Goal: Task Accomplishment & Management: Manage account settings

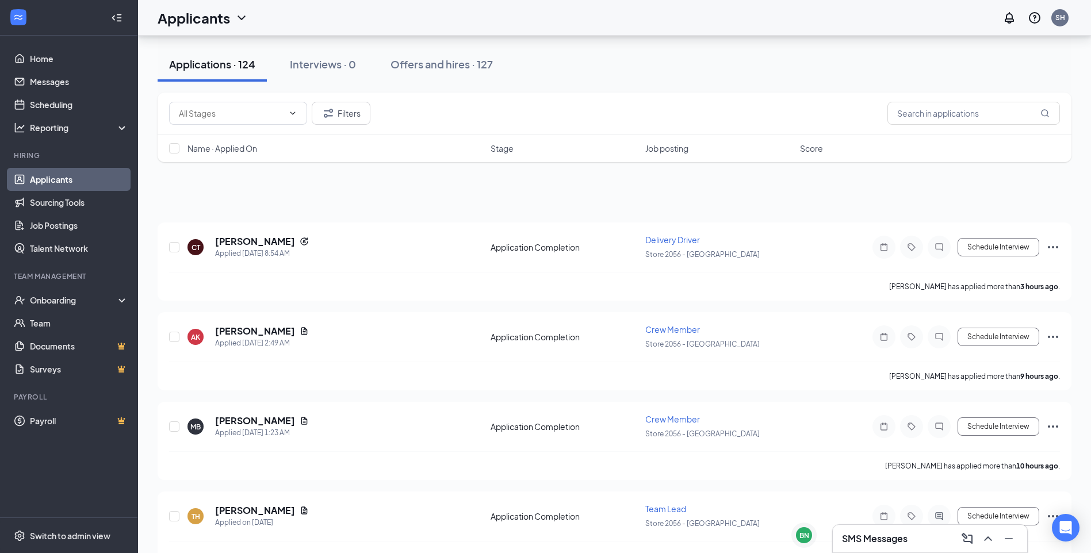
scroll to position [58, 0]
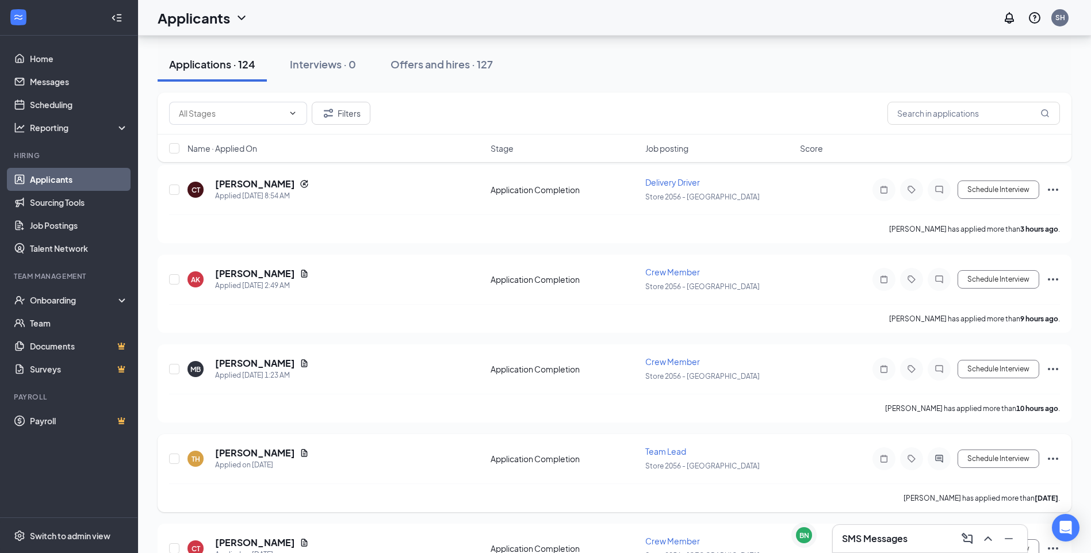
click at [1057, 456] on icon "Ellipses" at bounding box center [1053, 459] width 14 height 14
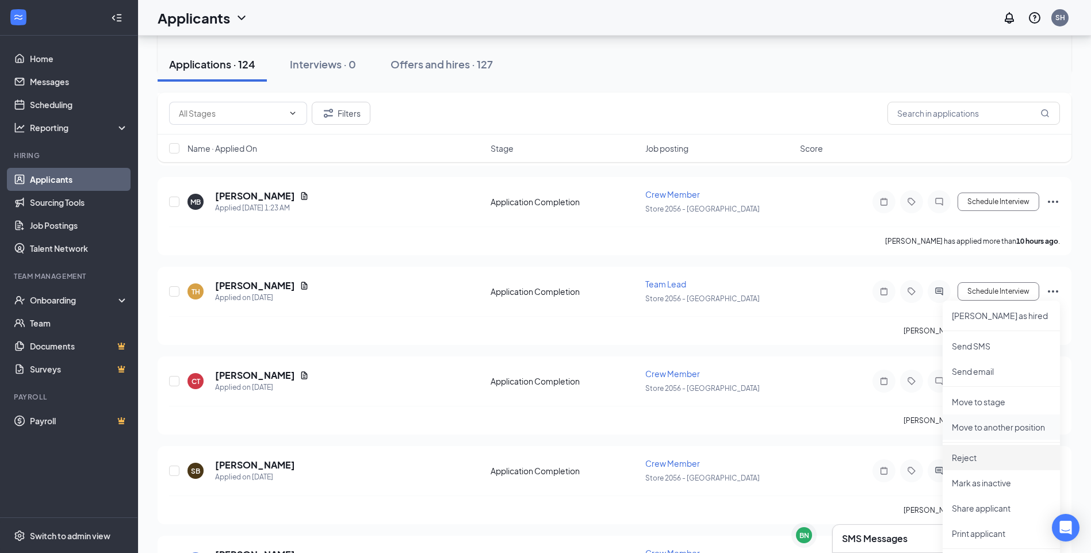
scroll to position [230, 0]
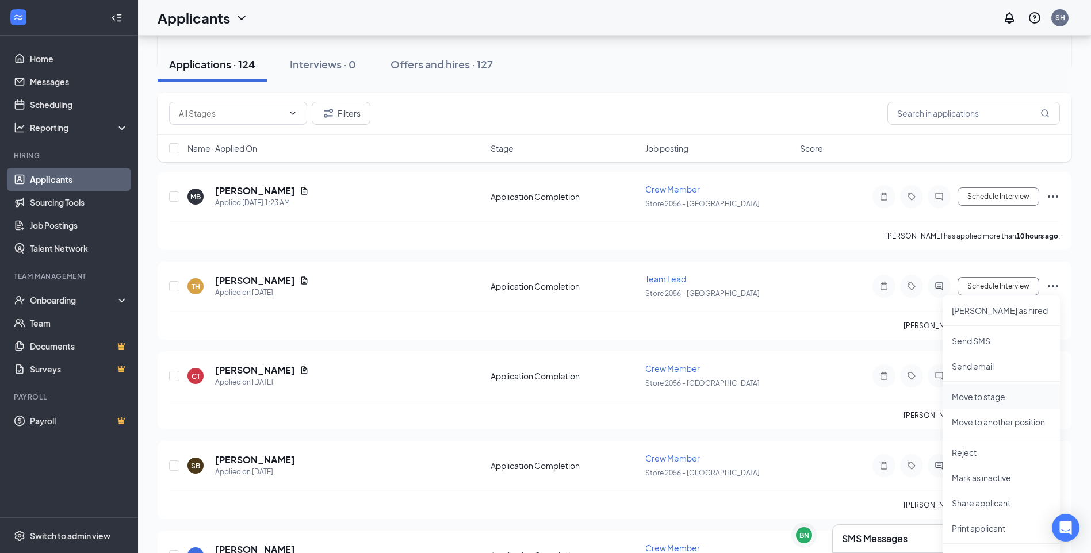
click at [1007, 397] on p "Move to stage" at bounding box center [1001, 397] width 99 height 12
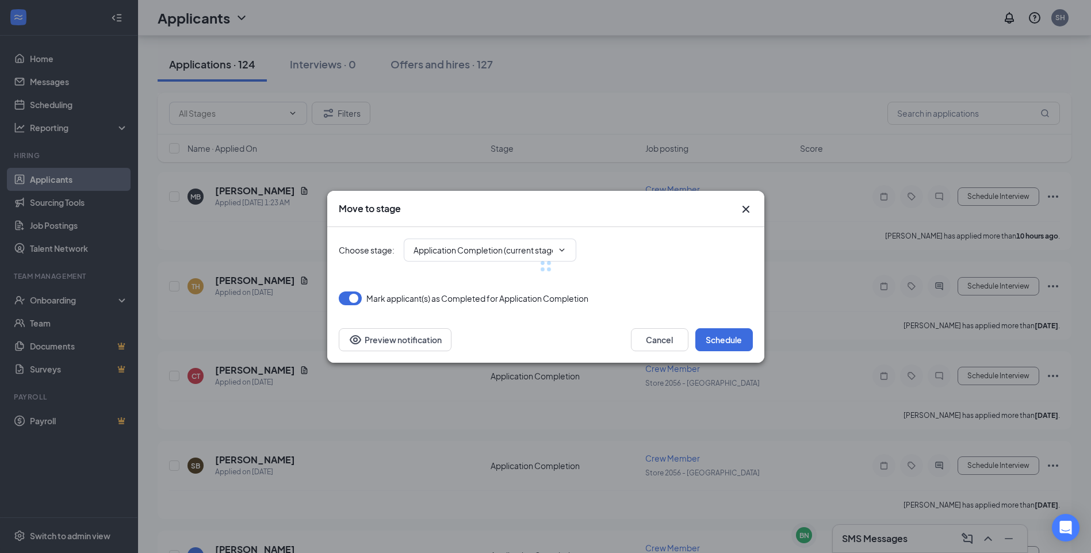
type input "Onsite Interview (next stage)"
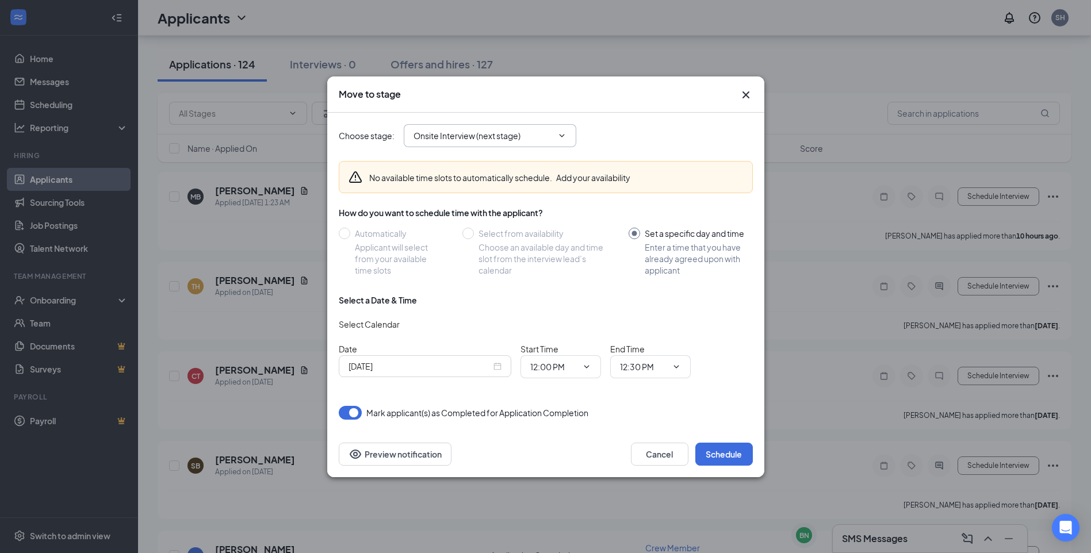
click at [461, 137] on input "Onsite Interview (next stage)" at bounding box center [483, 135] width 139 height 13
click at [715, 451] on button "Schedule" at bounding box center [724, 454] width 58 height 23
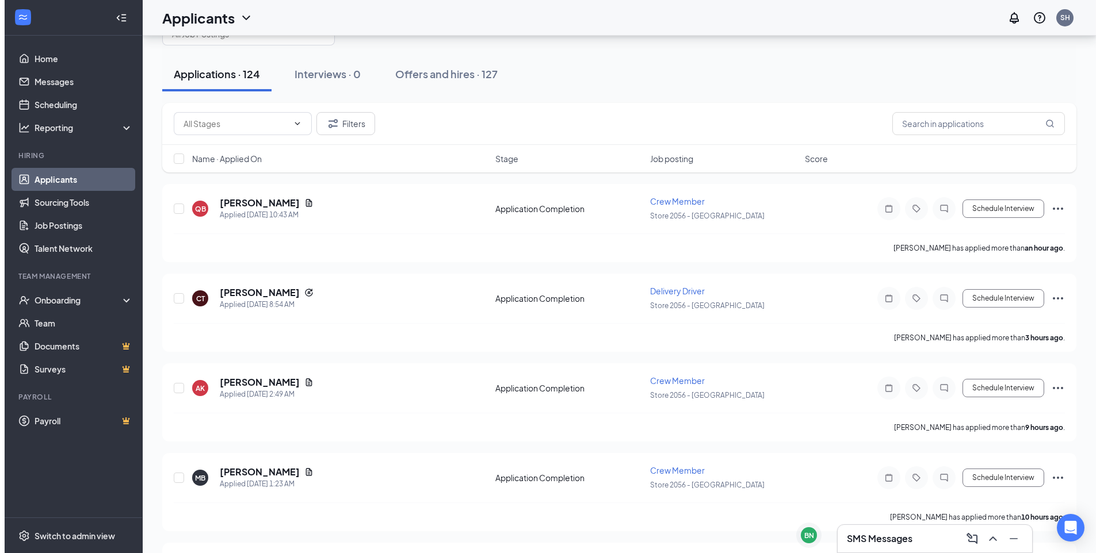
scroll to position [0, 0]
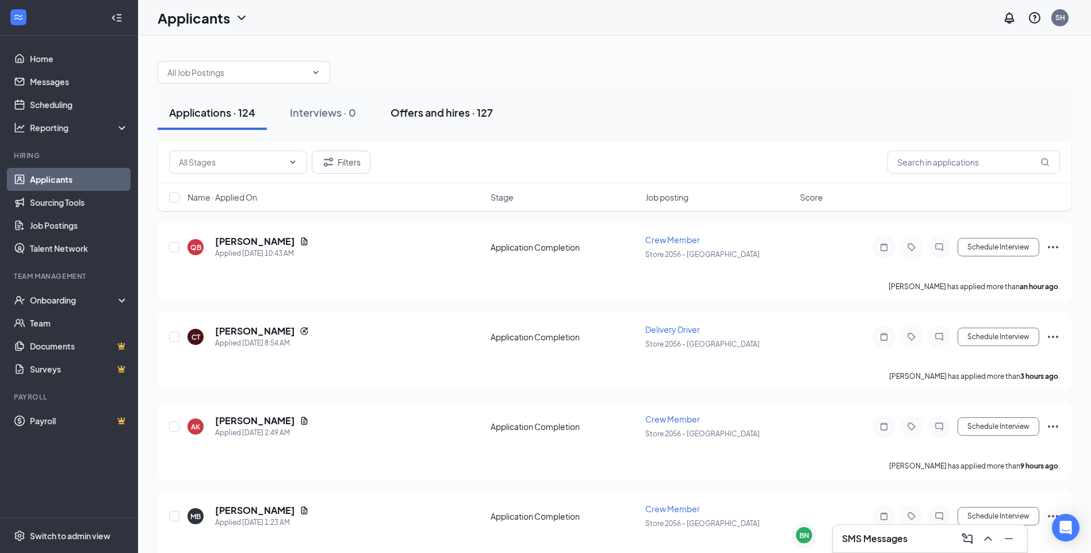
click at [450, 112] on div "Offers and hires · 127" at bounding box center [442, 112] width 102 height 14
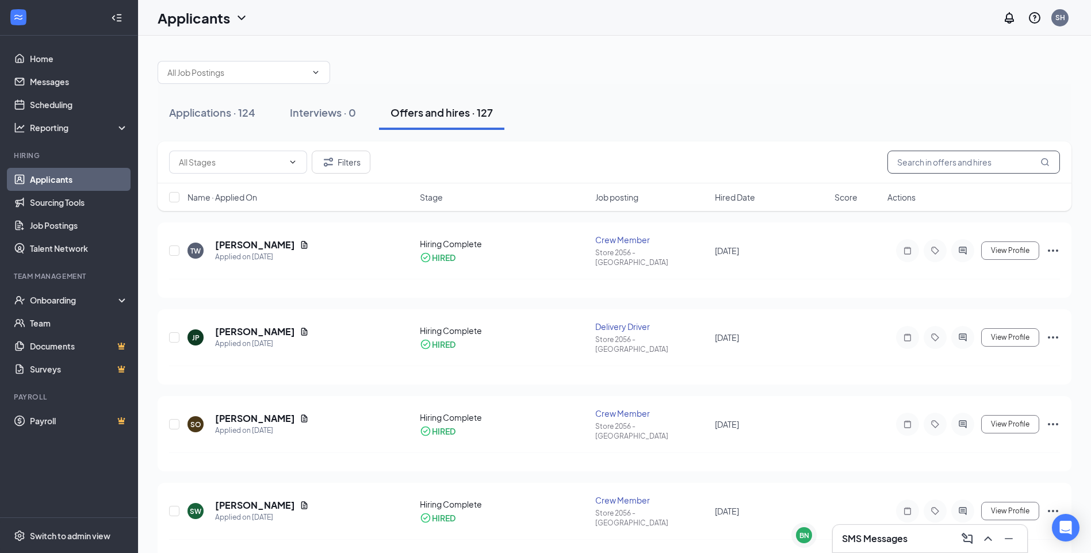
click at [959, 158] on input "text" at bounding box center [973, 162] width 173 height 23
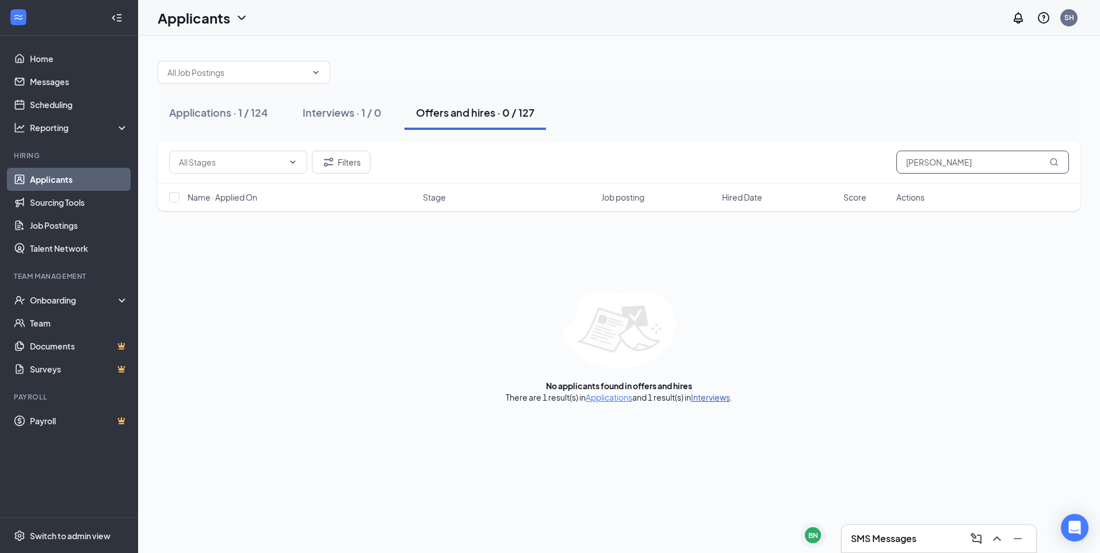
type input "tiffany"
click at [708, 400] on link "Interviews" at bounding box center [710, 397] width 39 height 10
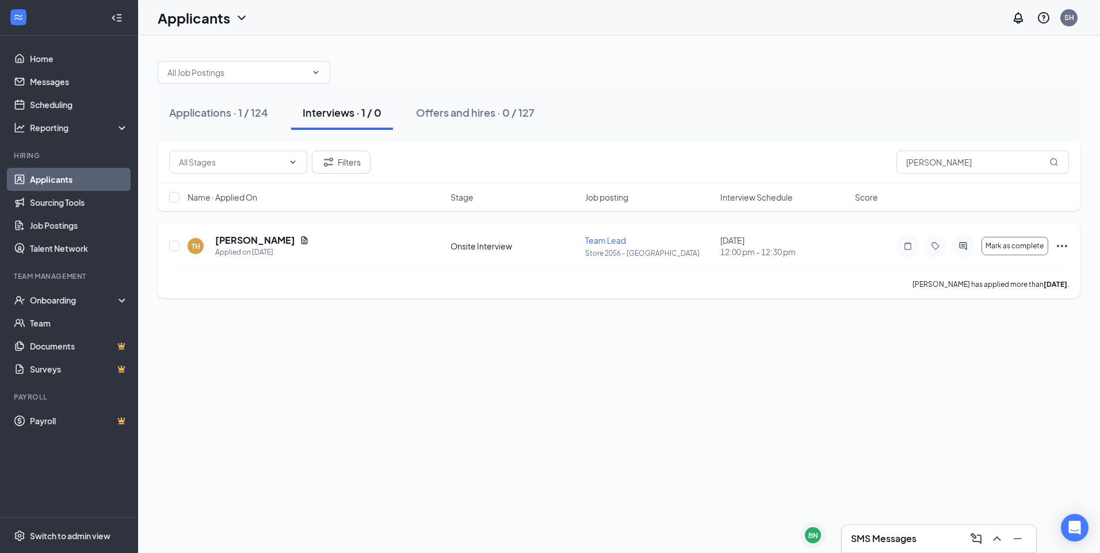
click at [1058, 247] on icon "Ellipses" at bounding box center [1062, 246] width 10 height 2
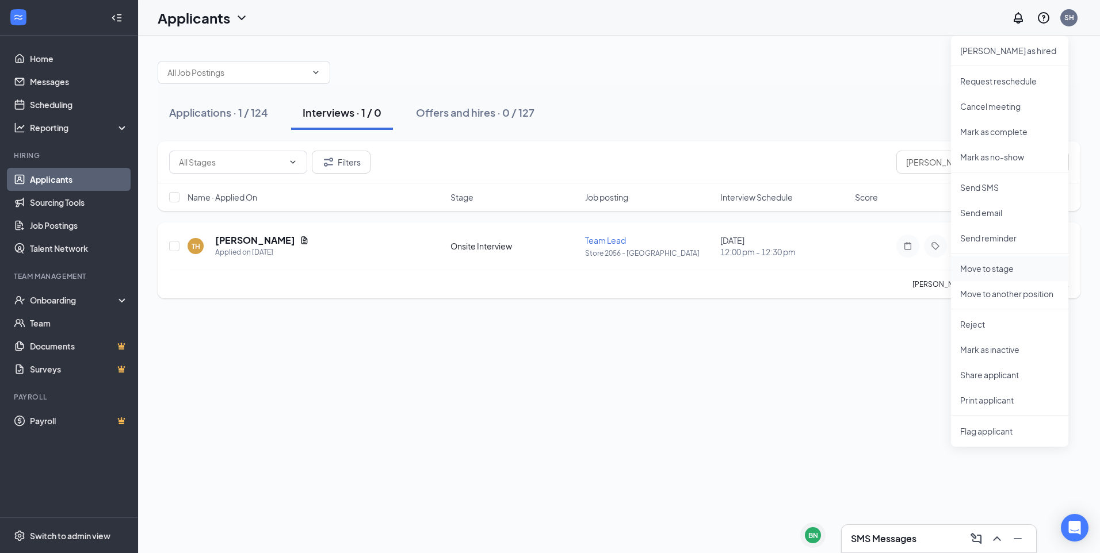
click at [1012, 268] on p "Move to stage" at bounding box center [1009, 269] width 99 height 12
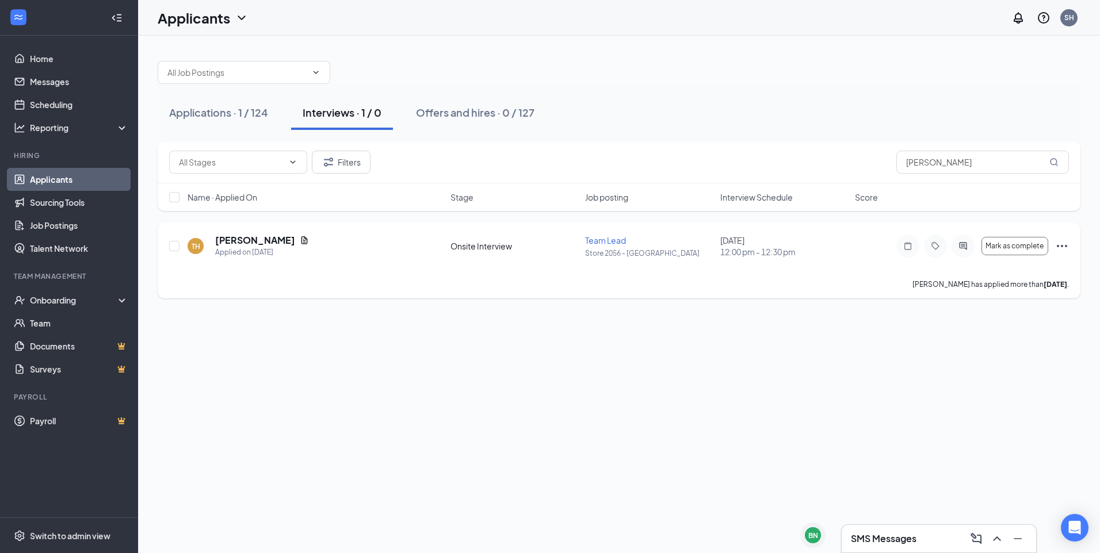
type input "CBC Decision (next stage)"
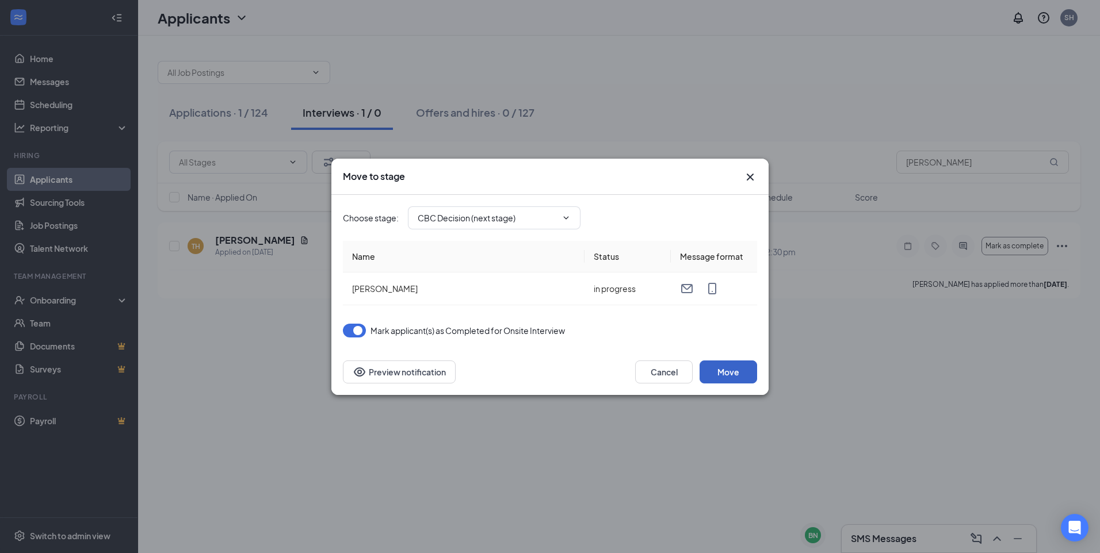
click at [732, 371] on button "Move" at bounding box center [728, 372] width 58 height 23
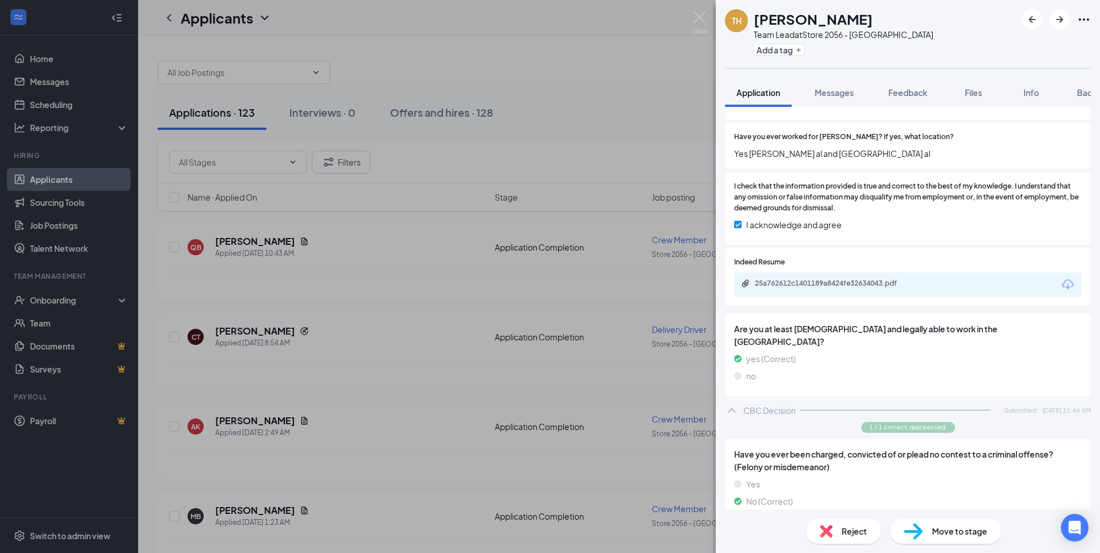
scroll to position [621, 0]
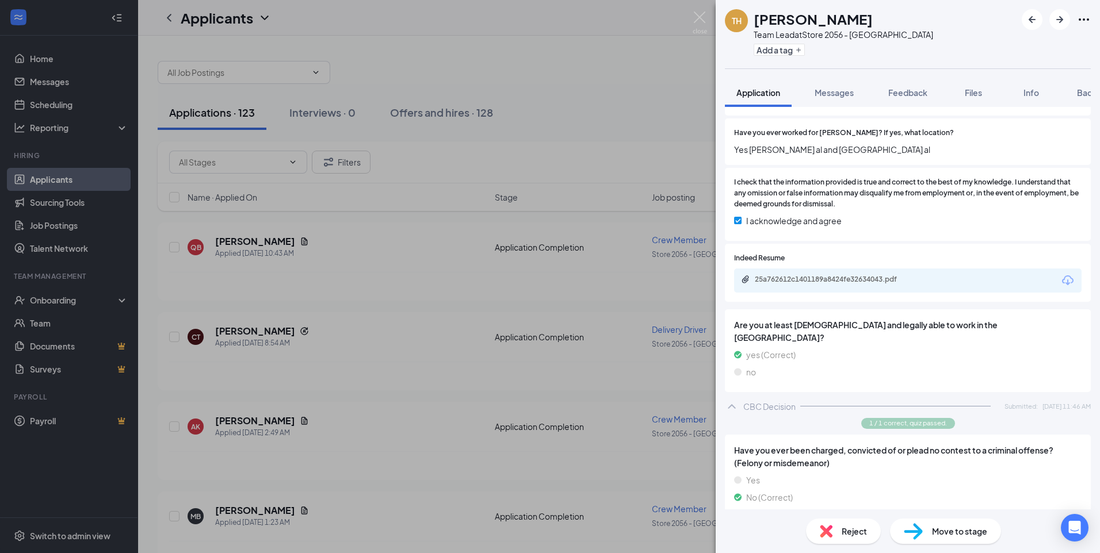
click at [958, 534] on span "Move to stage" at bounding box center [959, 531] width 55 height 13
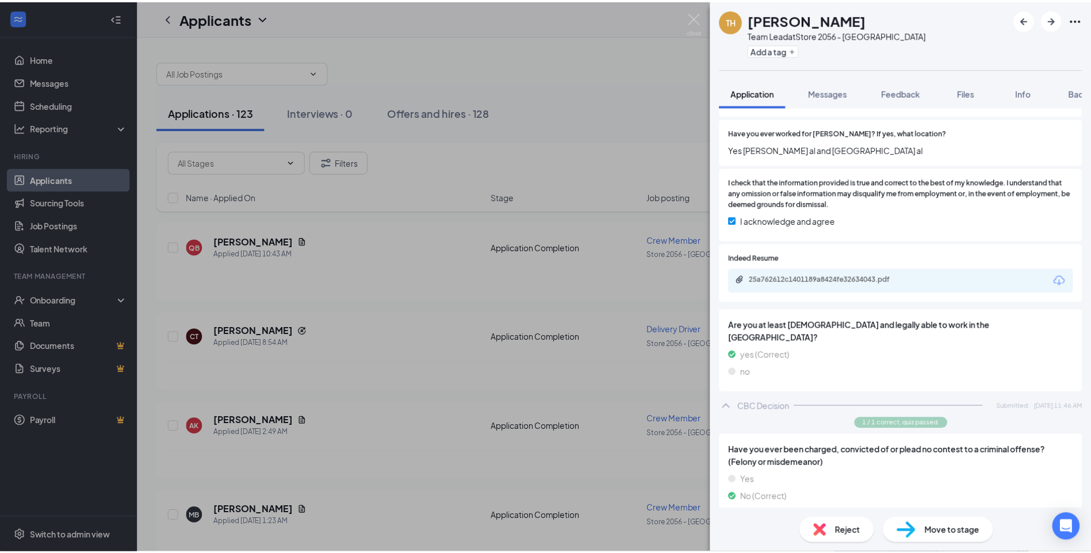
scroll to position [612, 0]
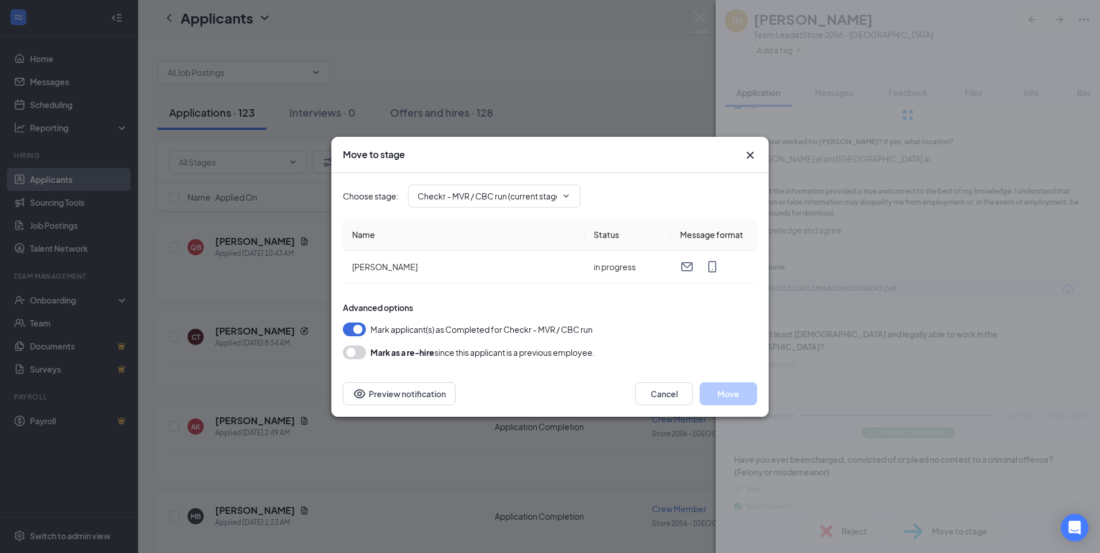
type input "Hiring Complete (final stage)"
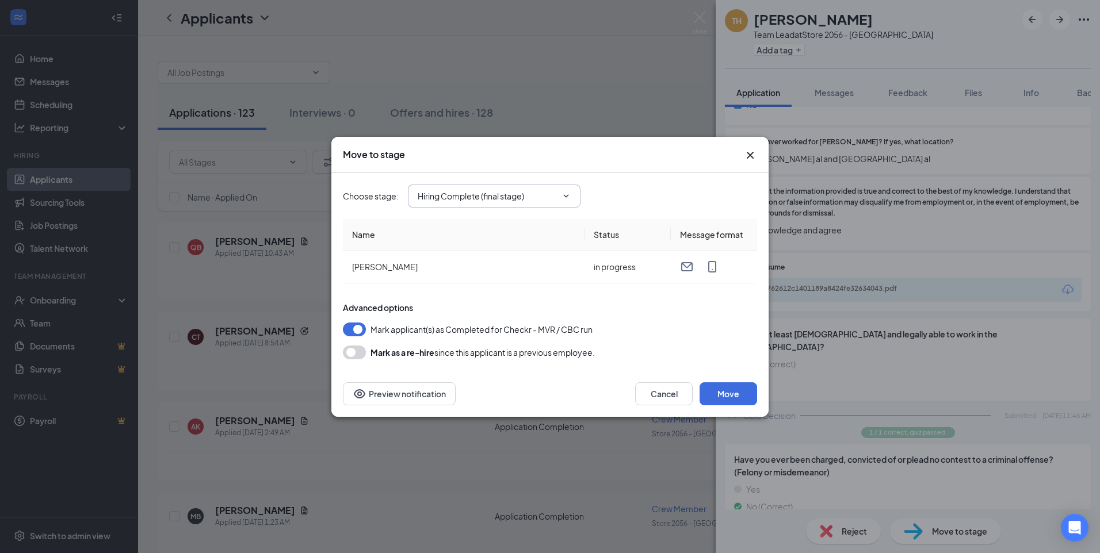
click at [561, 194] on span at bounding box center [565, 196] width 12 height 9
click at [499, 195] on input "Hiring Complete (final stage)" at bounding box center [487, 196] width 139 height 13
click at [663, 181] on div "Choose stage : Hiring Complete (final stage) Application Application Completion…" at bounding box center [550, 196] width 414 height 46
click at [657, 387] on button "Cancel" at bounding box center [664, 393] width 58 height 23
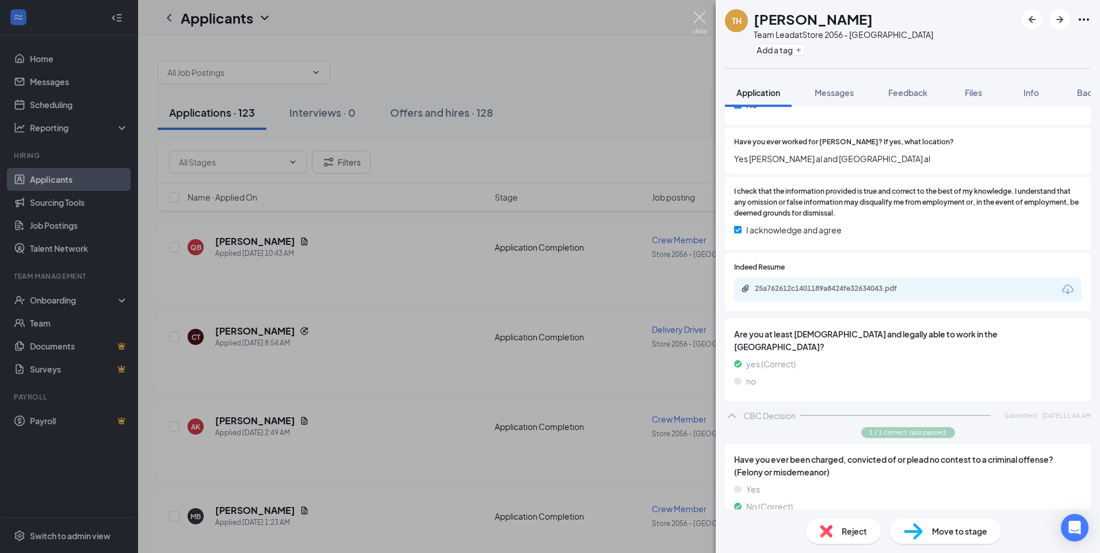
click at [695, 14] on img at bounding box center [699, 23] width 14 height 22
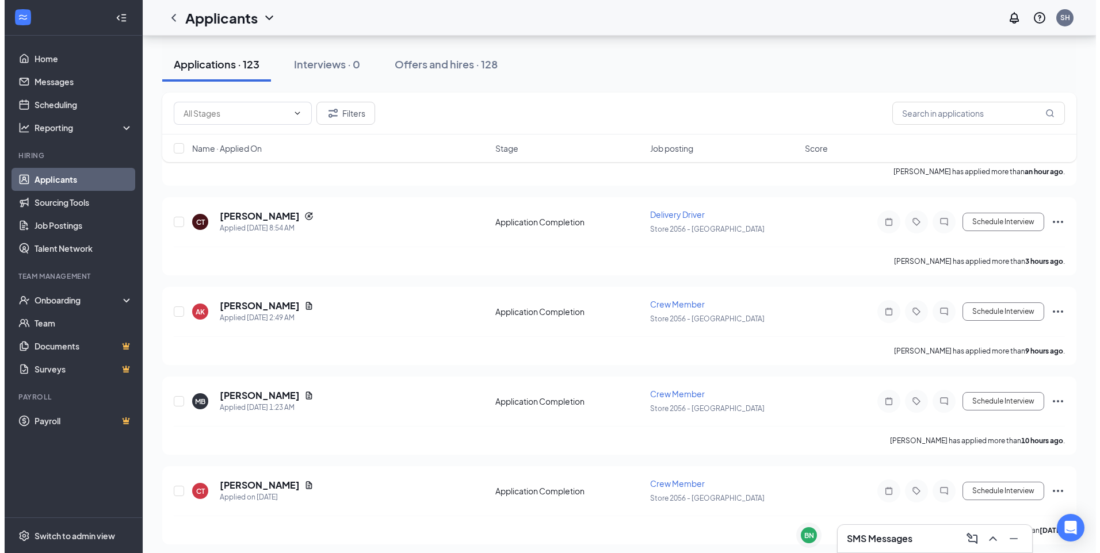
scroll to position [58, 0]
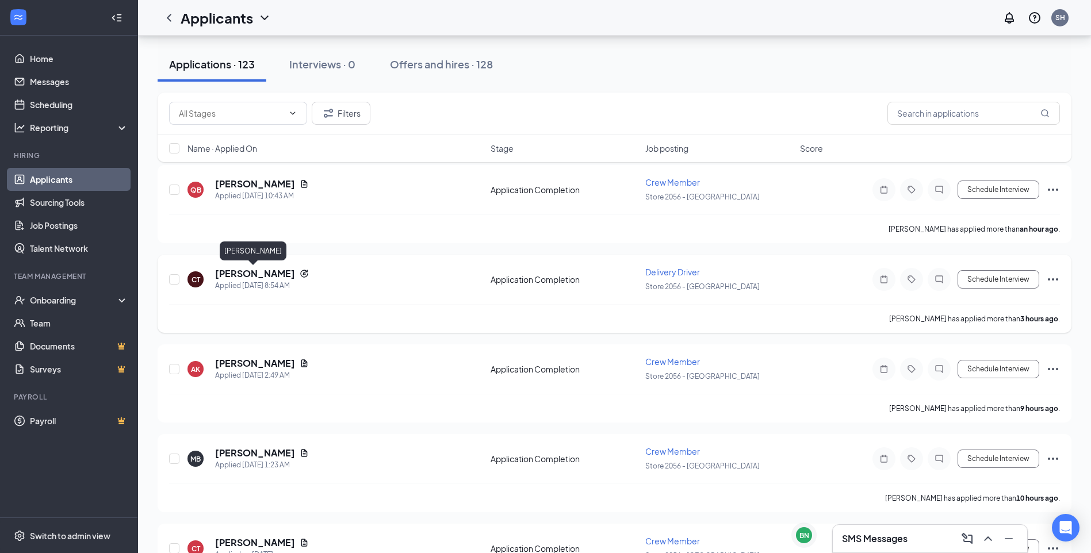
click at [245, 273] on h5 "[PERSON_NAME]" at bounding box center [255, 273] width 80 height 13
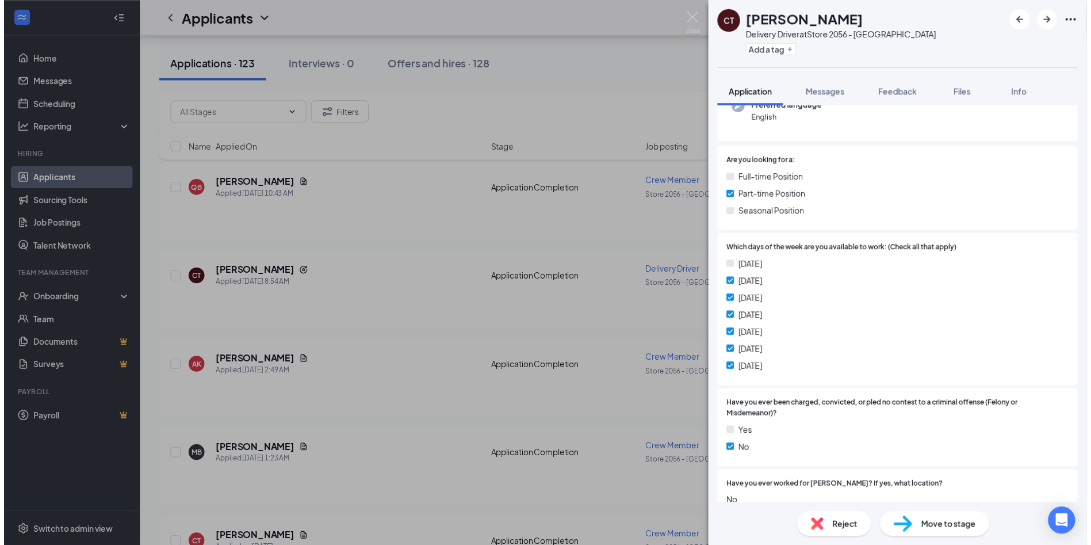
scroll to position [173, 0]
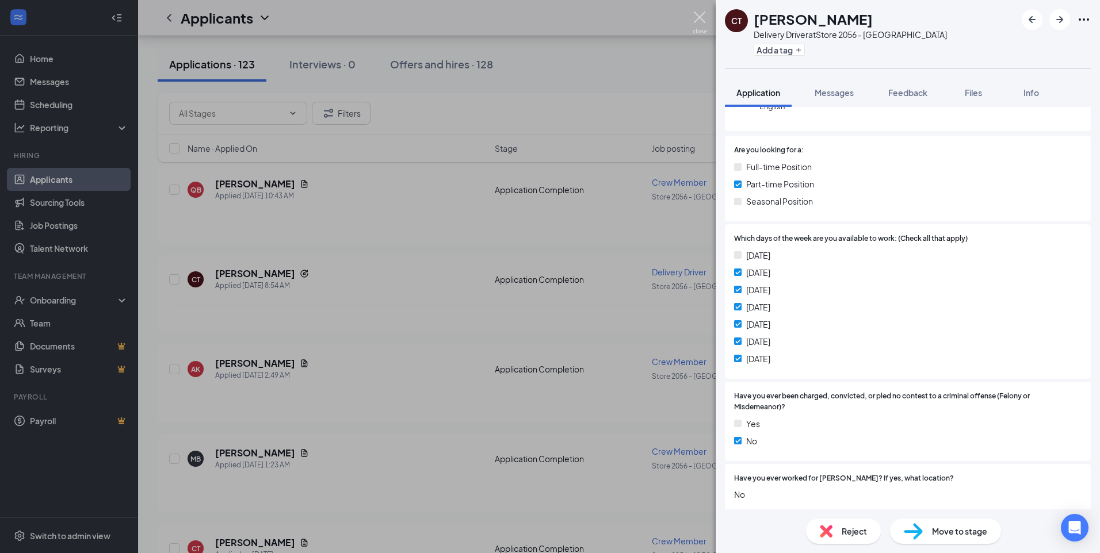
drag, startPoint x: 698, startPoint y: 23, endPoint x: 633, endPoint y: 1, distance: 69.3
click at [698, 24] on img at bounding box center [699, 23] width 14 height 22
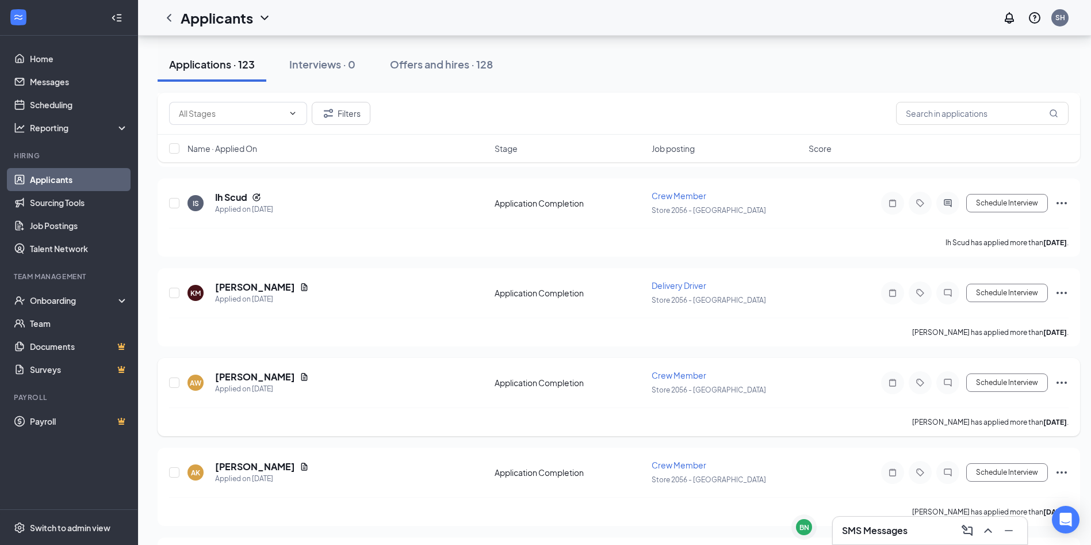
scroll to position [1208, 0]
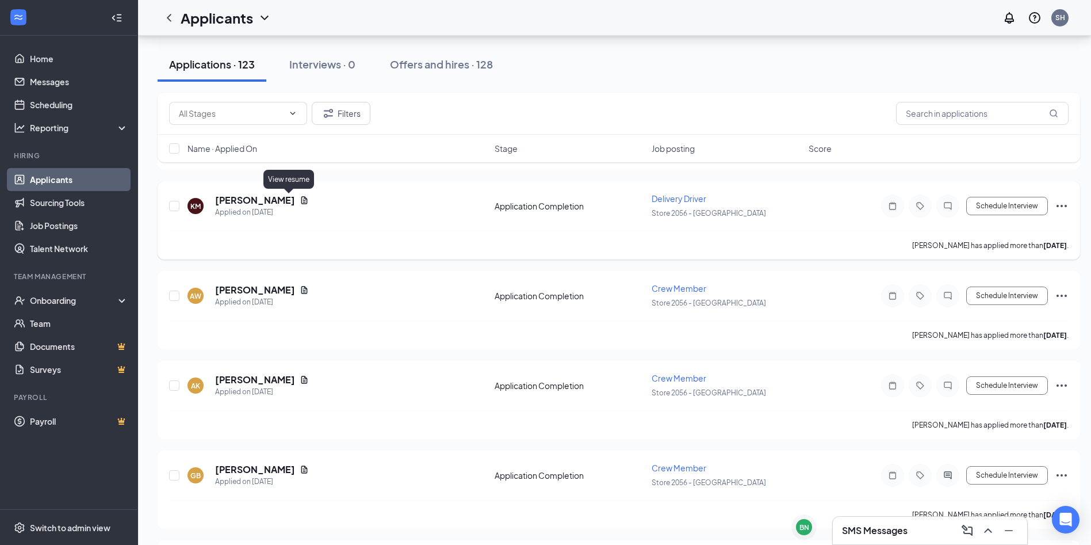
click at [301, 198] on icon "Document" at bounding box center [304, 199] width 6 height 7
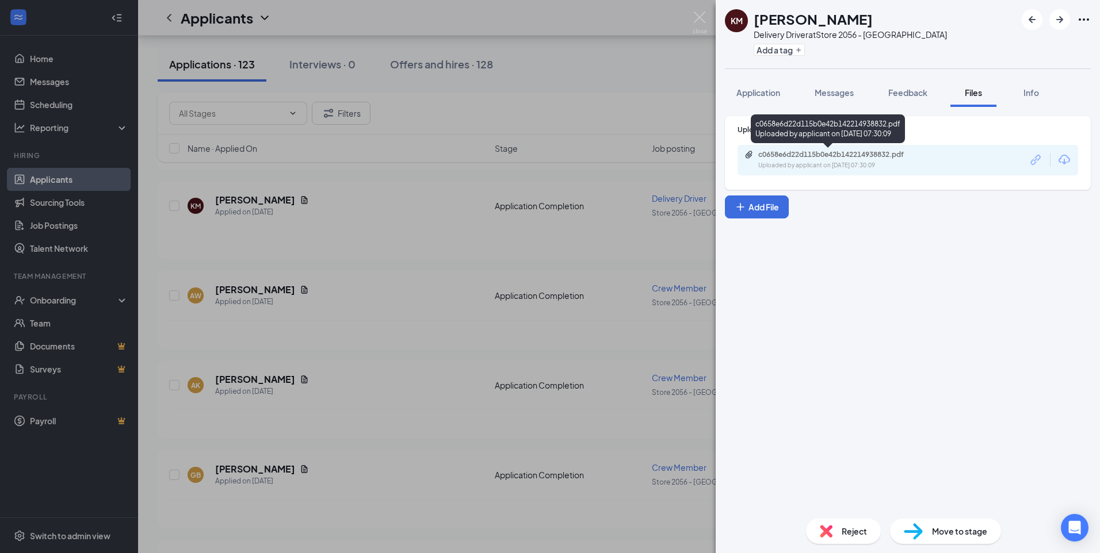
click at [823, 162] on div "Uploaded by applicant on [DATE] 07:30:09" at bounding box center [844, 165] width 173 height 9
click at [697, 10] on div "KM [PERSON_NAME] Delivery Driver at Store 2056 - Oxford Add a tag Application M…" at bounding box center [550, 276] width 1100 height 553
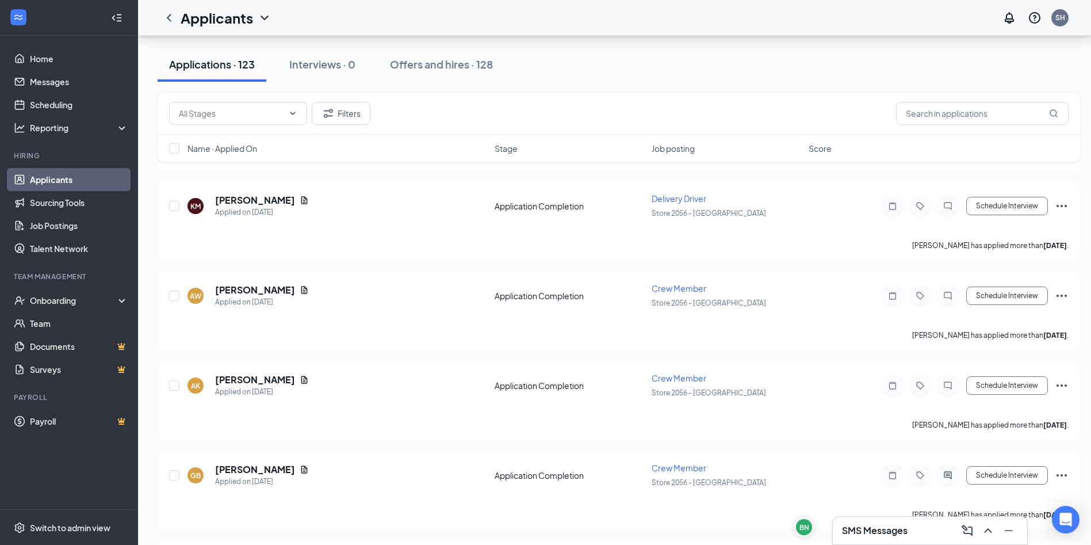
click at [698, 17] on div "Applicants SH" at bounding box center [614, 18] width 953 height 36
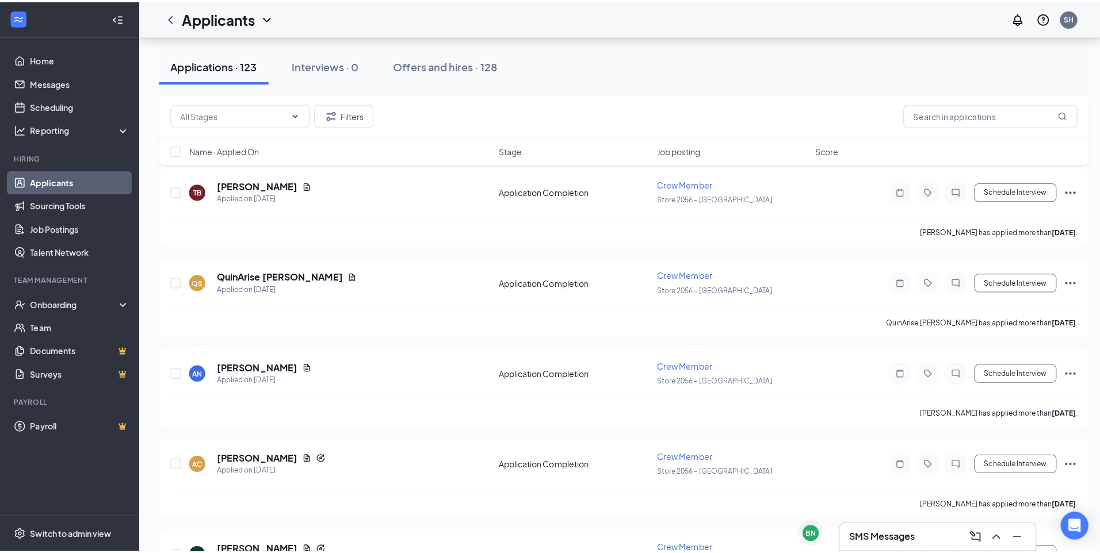
scroll to position [2473, 0]
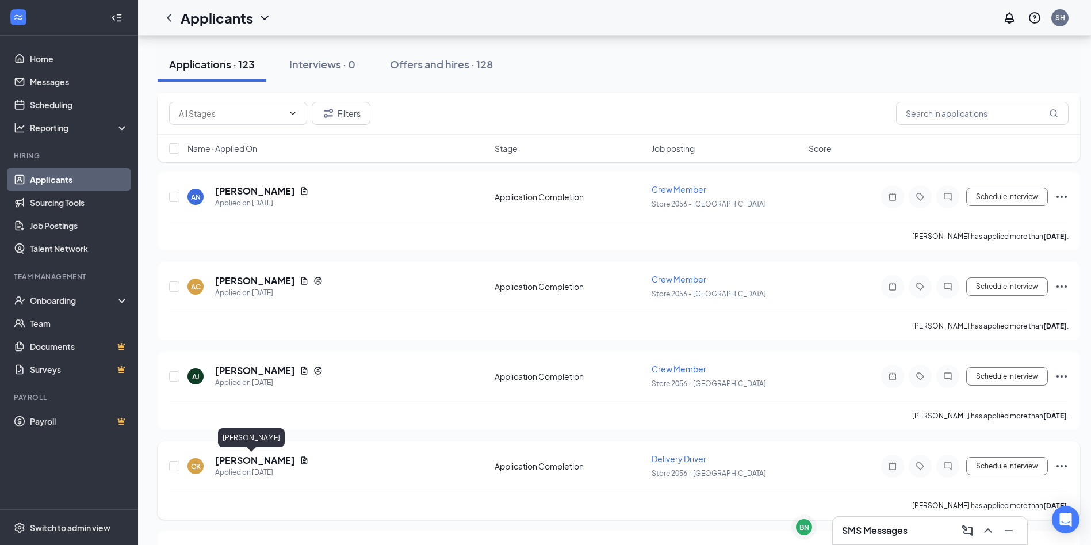
drag, startPoint x: 261, startPoint y: 461, endPoint x: 239, endPoint y: 458, distance: 21.5
click at [261, 461] on h5 "[PERSON_NAME]" at bounding box center [255, 460] width 80 height 13
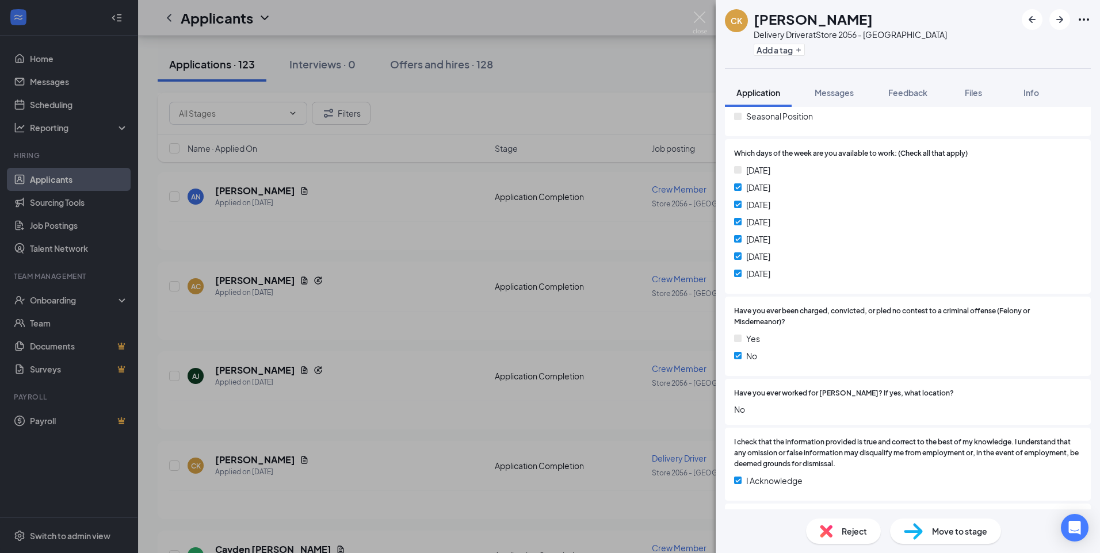
scroll to position [230, 0]
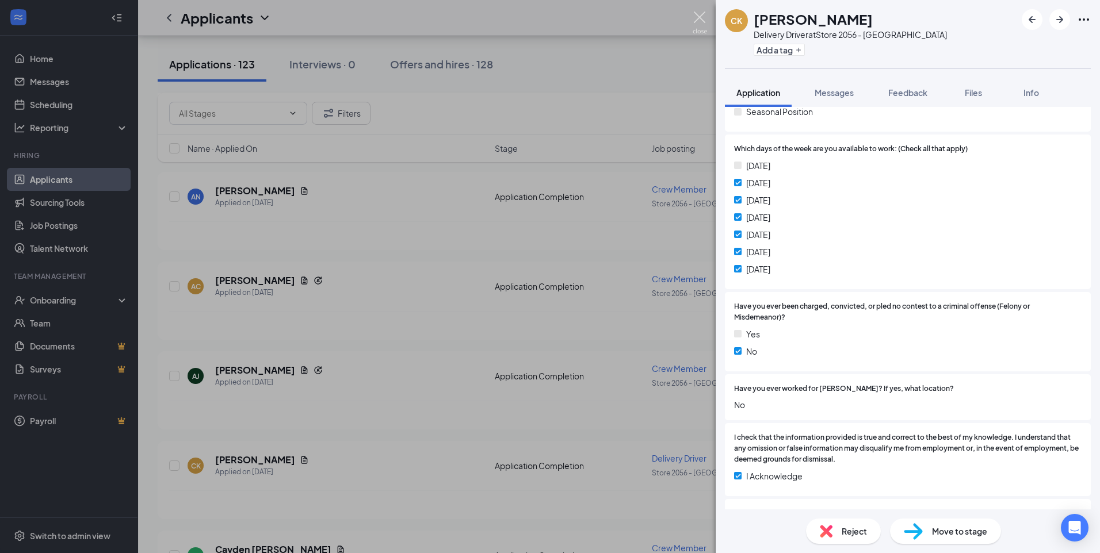
click at [697, 14] on img at bounding box center [699, 23] width 14 height 22
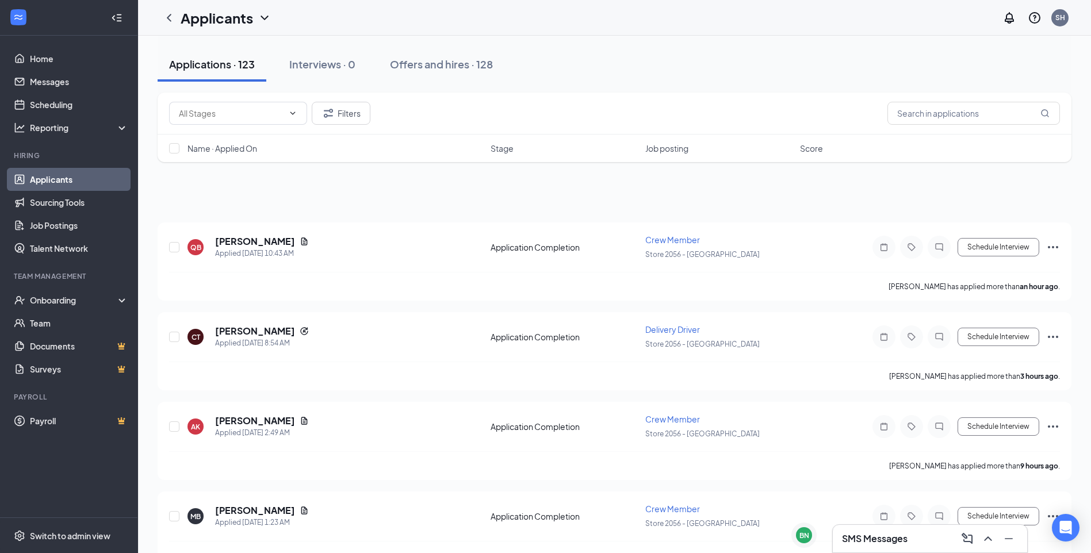
scroll to position [173, 0]
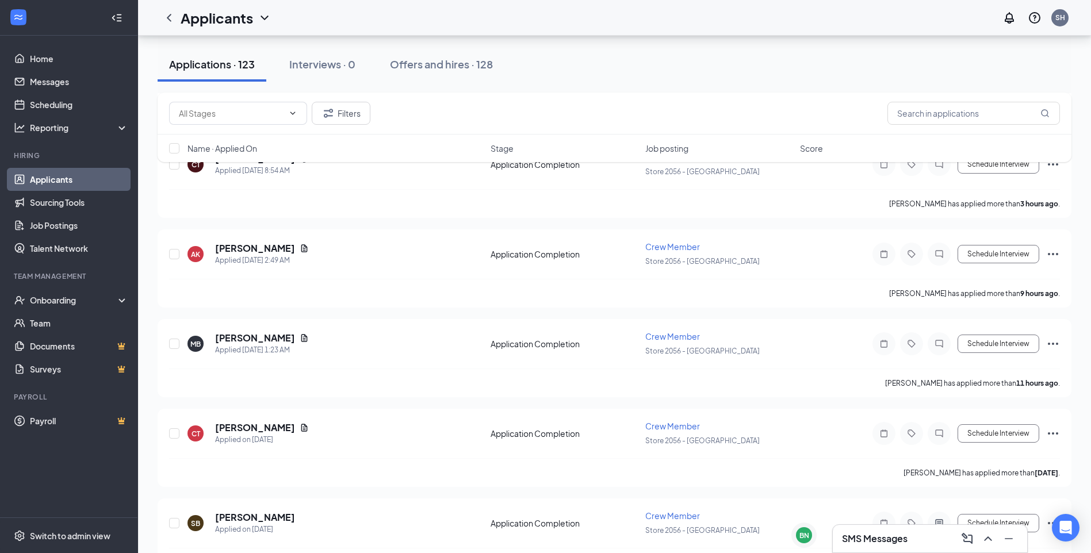
drag, startPoint x: 452, startPoint y: 63, endPoint x: 449, endPoint y: 71, distance: 8.4
click at [452, 63] on div "Offers and hires · 128" at bounding box center [441, 64] width 103 height 14
